Goal: Information Seeking & Learning: Understand process/instructions

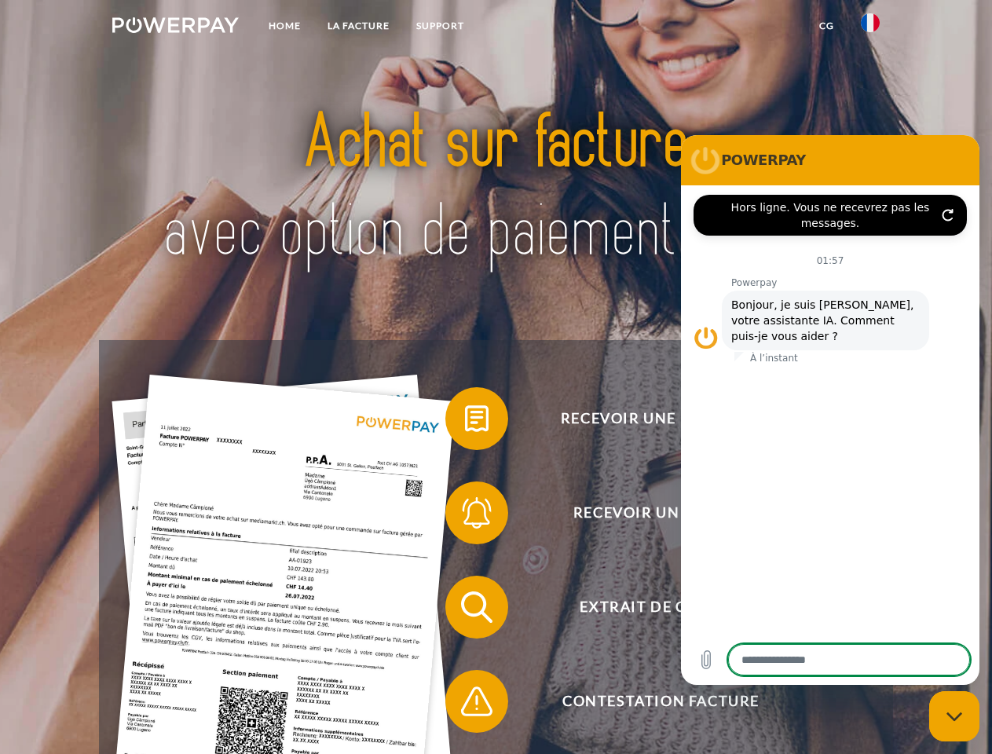
click at [175, 27] on img at bounding box center [175, 25] width 126 height 16
click at [870, 27] on img at bounding box center [870, 22] width 19 height 19
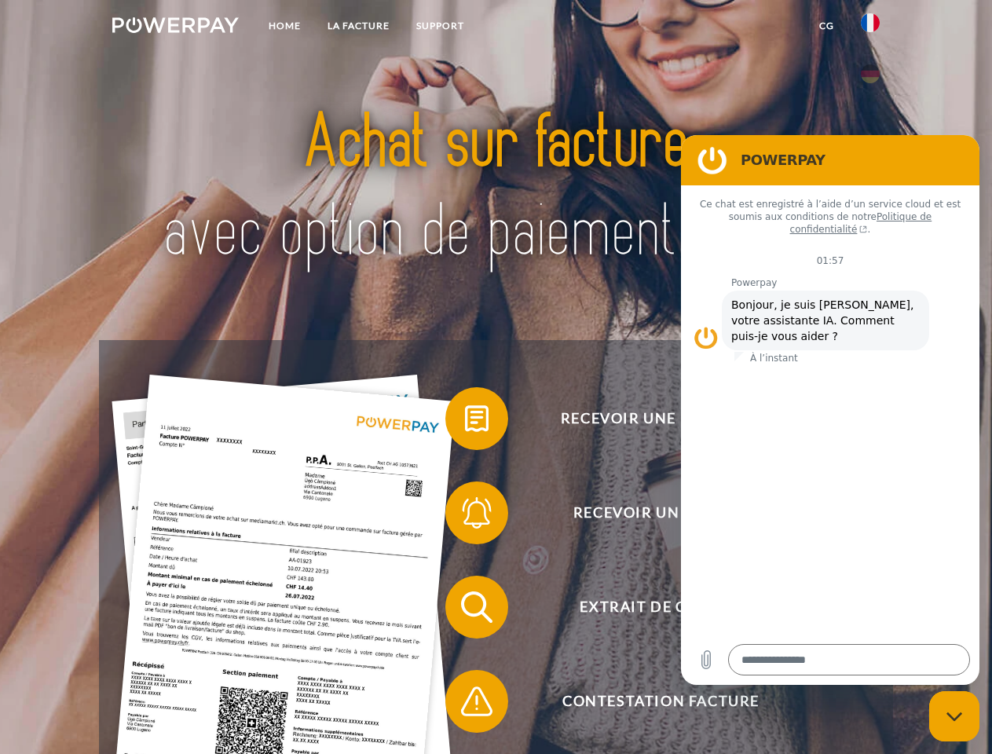
click at [826, 26] on link "CG" at bounding box center [827, 26] width 42 height 28
click at [465, 422] on span at bounding box center [453, 418] width 79 height 79
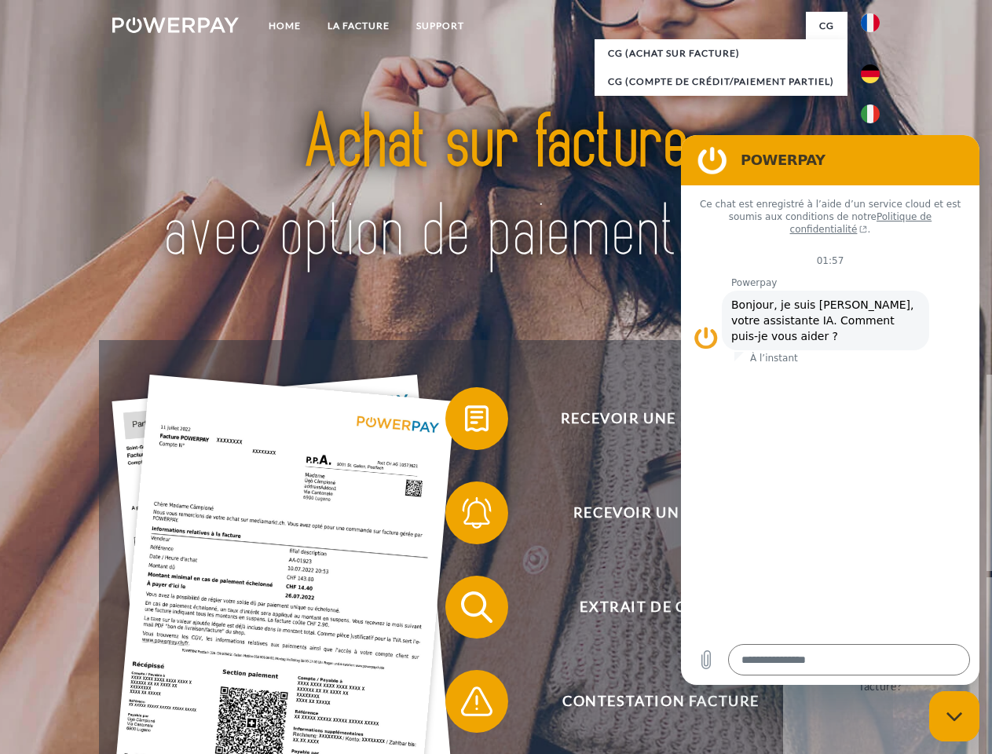
click at [465, 516] on div "Recevoir une facture ? Recevoir un rappel? Extrait de compte retour" at bounding box center [495, 654] width 793 height 628
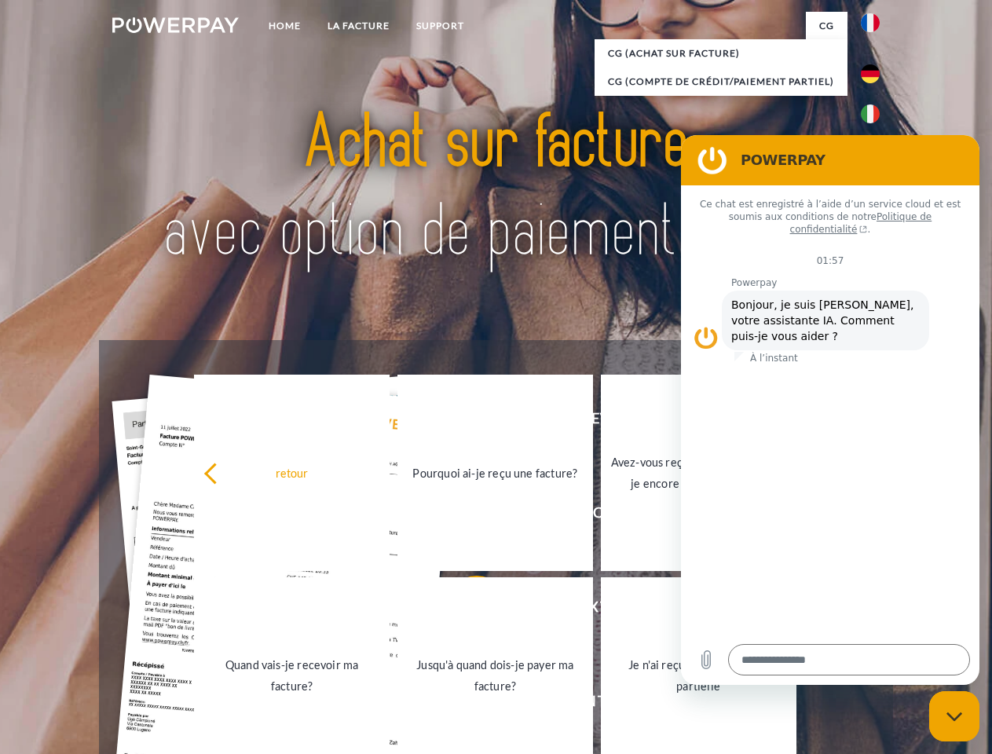
click at [465, 610] on link "Jusqu'à quand dois-je payer ma facture?" at bounding box center [495, 675] width 196 height 196
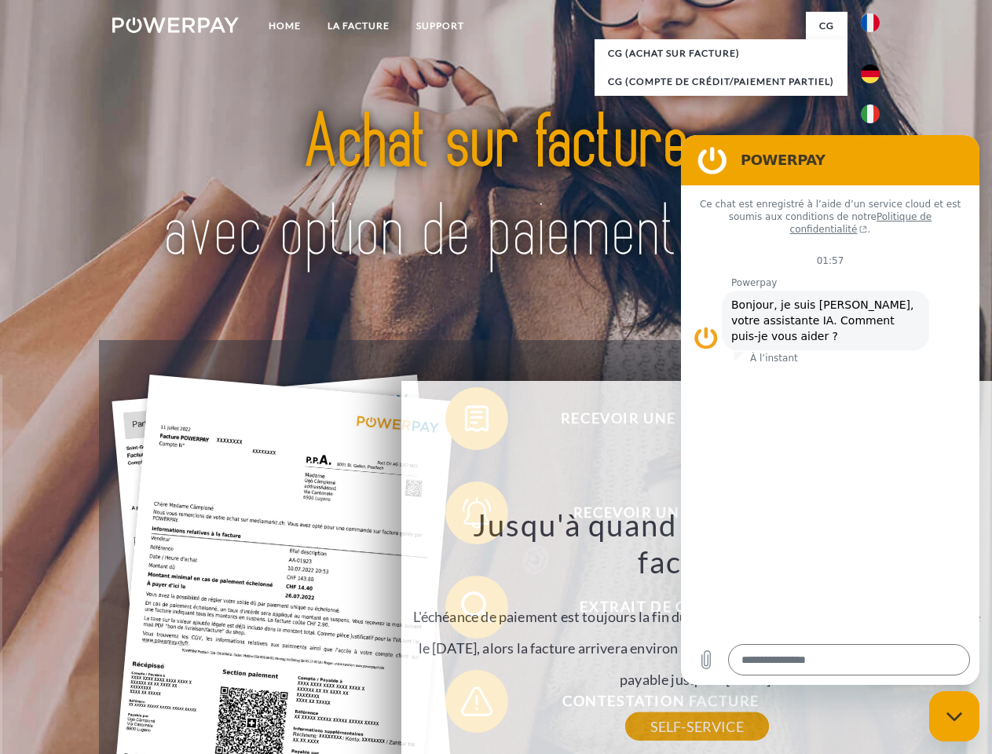
click at [465, 705] on div "Recevoir une facture ? Recevoir un rappel? Extrait de compte retour" at bounding box center [495, 654] width 793 height 628
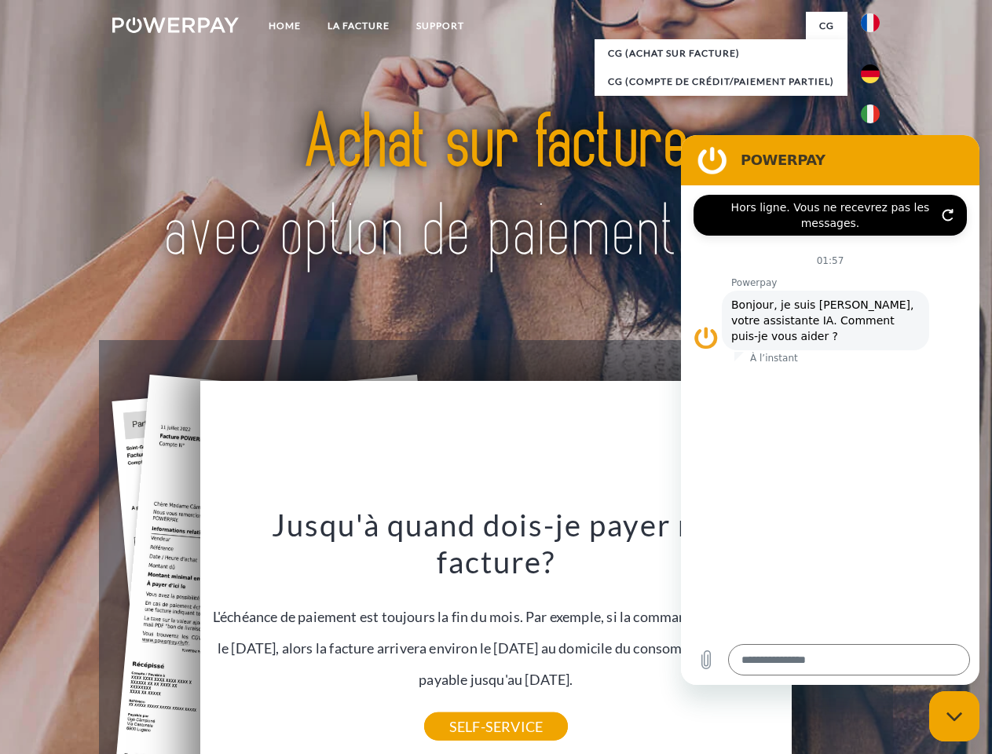
click at [954, 716] on icon "Fermer la fenêtre de messagerie" at bounding box center [954, 717] width 16 height 10
type textarea "*"
